Goal: Information Seeking & Learning: Learn about a topic

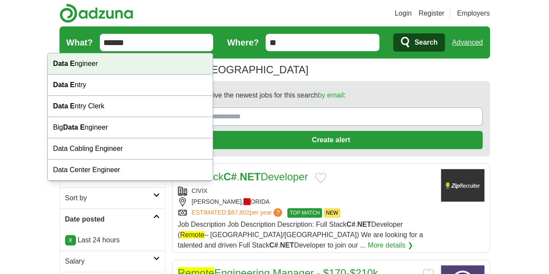
click at [93, 66] on div "Data E ngineer" at bounding box center [130, 63] width 165 height 21
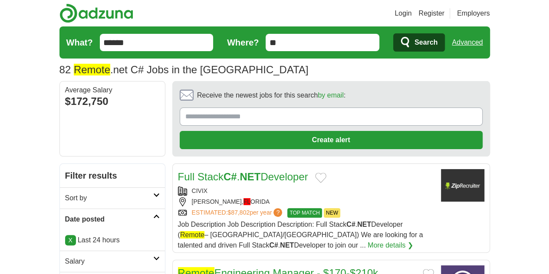
type input "**********"
click at [65, 235] on p "X Last 24 hours" at bounding box center [112, 240] width 95 height 10
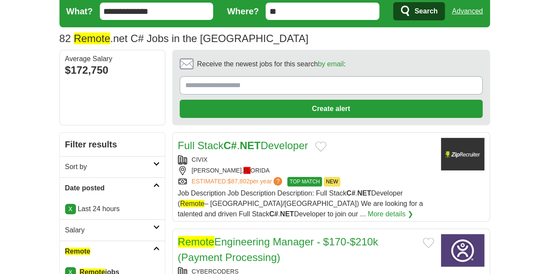
scroll to position [43, 0]
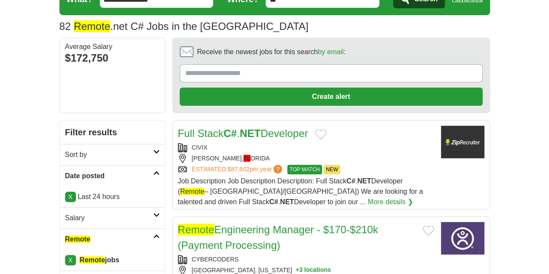
click at [83, 192] on p "X Last 24 hours" at bounding box center [112, 197] width 95 height 10
click at [65, 192] on link "X" at bounding box center [70, 197] width 11 height 10
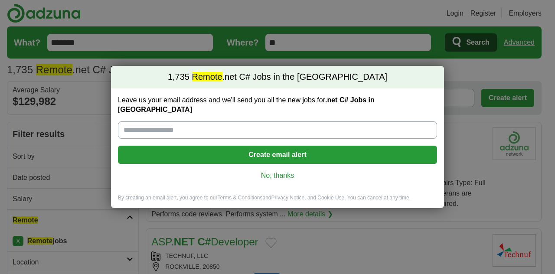
click at [291, 171] on link "No, thanks" at bounding box center [278, 176] width 306 height 10
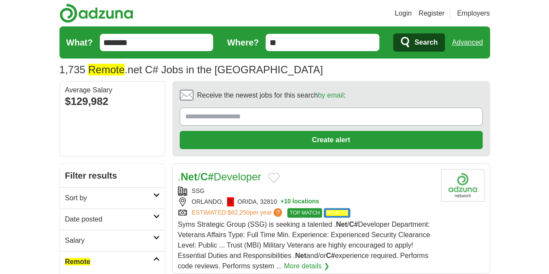
scroll to position [43, 0]
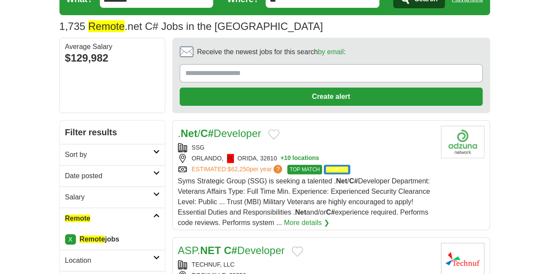
click at [69, 171] on h2 "Date posted" at bounding box center [109, 176] width 88 height 10
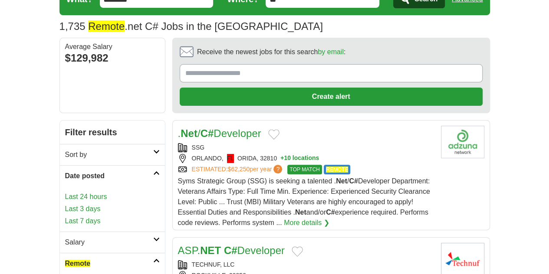
click at [66, 192] on link "Last 24 hours" at bounding box center [112, 197] width 95 height 10
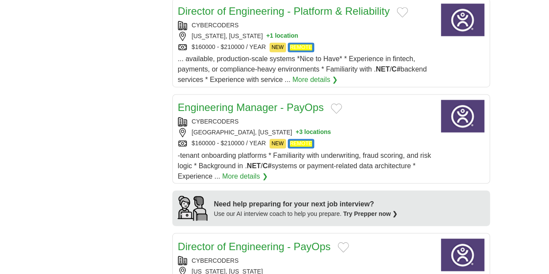
scroll to position [694, 0]
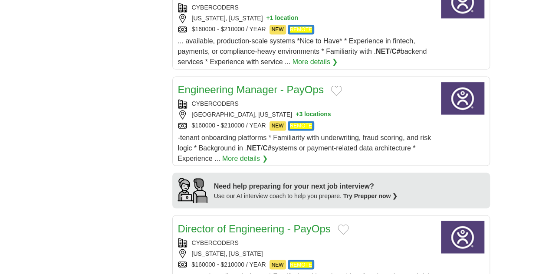
drag, startPoint x: 203, startPoint y: 185, endPoint x: 207, endPoint y: 181, distance: 5.5
drag, startPoint x: 207, startPoint y: 181, endPoint x: 87, endPoint y: 167, distance: 120.6
click at [87, 167] on div "**********" at bounding box center [274, 162] width 430 height 1386
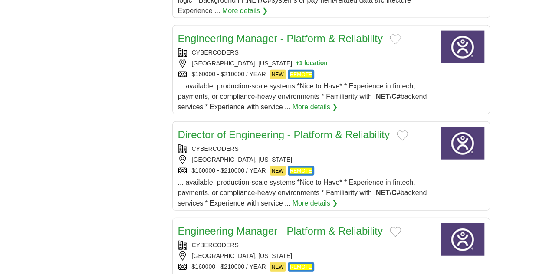
scroll to position [1085, 0]
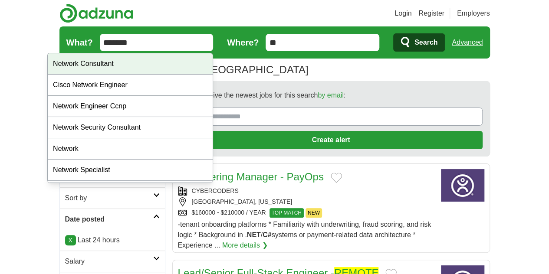
drag, startPoint x: 86, startPoint y: 39, endPoint x: 64, endPoint y: 54, distance: 26.8
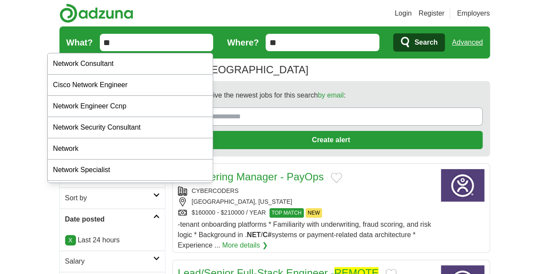
type input "*"
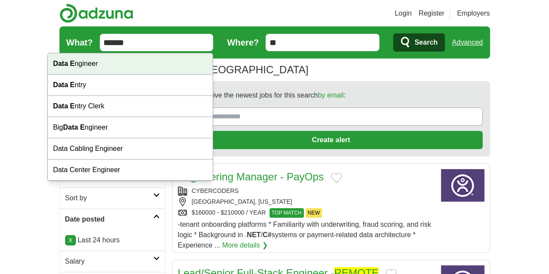
click at [153, 61] on div "Data E ngineer" at bounding box center [130, 63] width 165 height 21
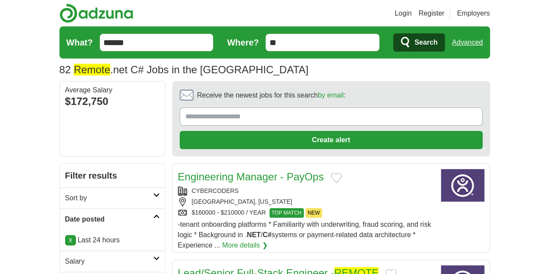
type input "**********"
click at [437, 38] on span "Search" at bounding box center [425, 42] width 23 height 17
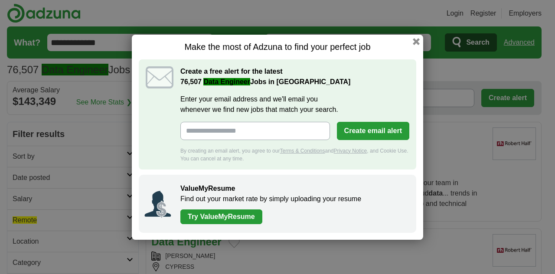
click at [412, 40] on div "Make the most of Adzuna to find your perfect job Create a free alert for the la…" at bounding box center [278, 137] width 292 height 205
click at [421, 39] on button "button" at bounding box center [417, 41] width 10 height 10
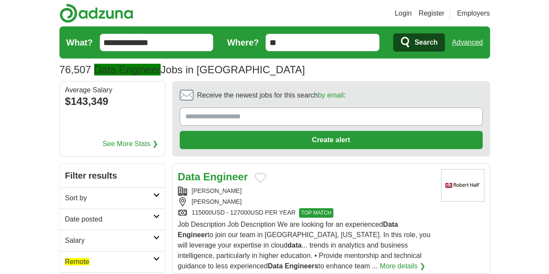
scroll to position [43, 0]
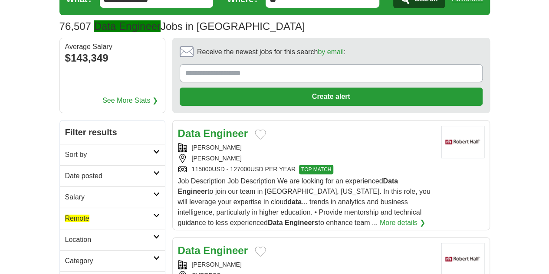
click at [95, 171] on h2 "Date posted" at bounding box center [109, 176] width 88 height 10
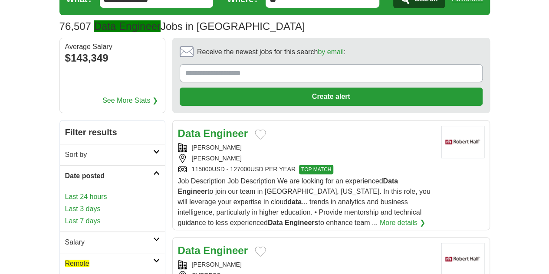
click at [82, 192] on link "Last 24 hours" at bounding box center [112, 197] width 95 height 10
click at [65, 192] on link "Last 24 hours" at bounding box center [112, 197] width 95 height 10
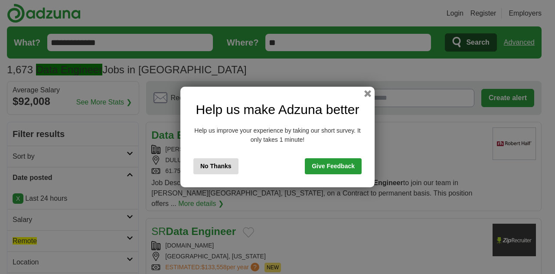
click at [209, 174] on button "No Thanks" at bounding box center [216, 166] width 45 height 16
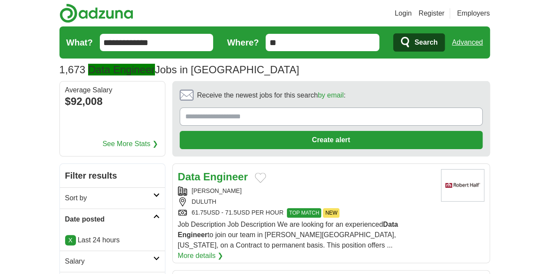
drag, startPoint x: 42, startPoint y: 208, endPoint x: 208, endPoint y: 138, distance: 180.1
click at [208, 171] on strong "Engineer" at bounding box center [225, 177] width 45 height 12
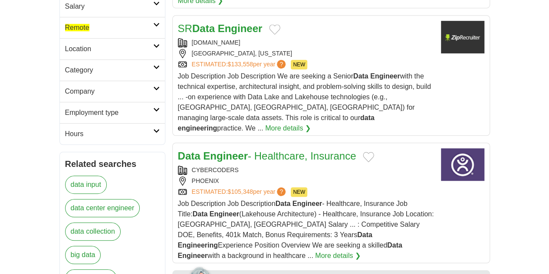
scroll to position [304, 0]
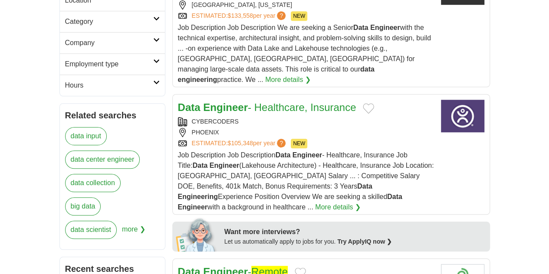
click at [251, 266] on span "Remote" at bounding box center [269, 272] width 36 height 12
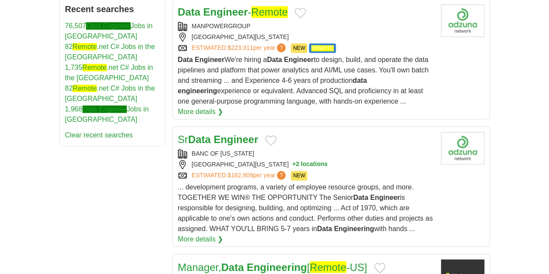
scroll to position [564, 0]
